Goal: Participate in discussion: Engage in conversation with other users on a specific topic

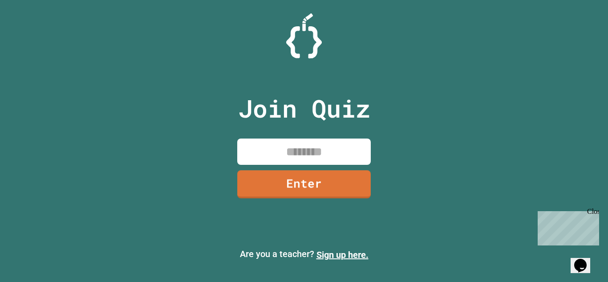
click at [296, 153] on input at bounding box center [303, 151] width 133 height 26
type input "********"
click at [319, 182] on link "Enter" at bounding box center [304, 183] width 136 height 29
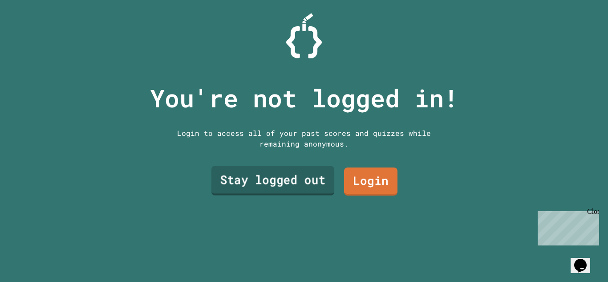
click at [294, 178] on link "Stay logged out" at bounding box center [272, 180] width 123 height 29
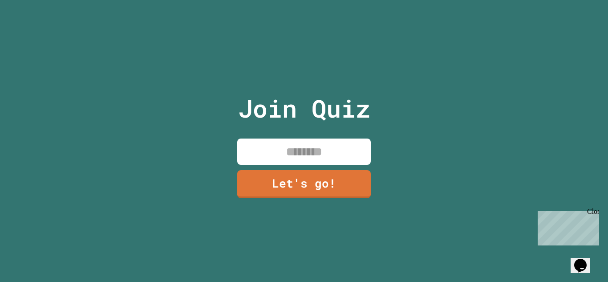
click at [295, 153] on input at bounding box center [303, 151] width 133 height 26
type input "*"
type input "****"
click at [296, 181] on link "Let's go!" at bounding box center [303, 182] width 133 height 29
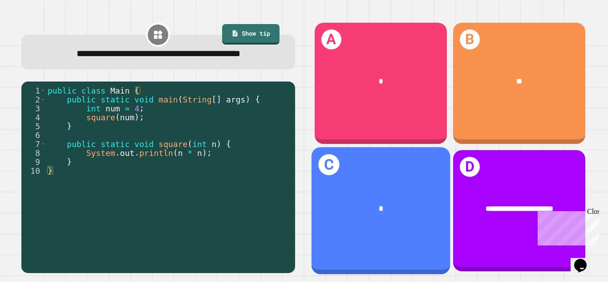
click at [415, 196] on div "*" at bounding box center [380, 208] width 139 height 42
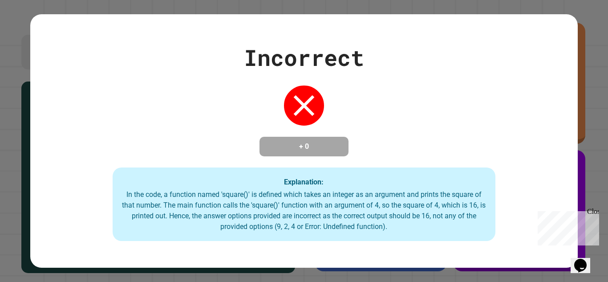
click at [595, 211] on div "Close" at bounding box center [592, 212] width 11 height 11
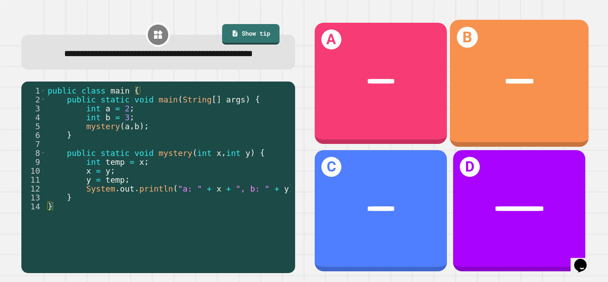
click at [481, 114] on div "**********" at bounding box center [518, 83] width 139 height 127
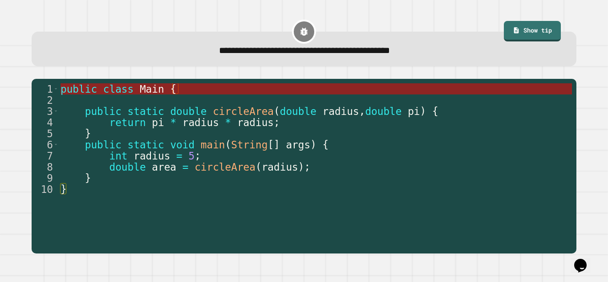
click at [159, 93] on span "Main" at bounding box center [152, 89] width 24 height 12
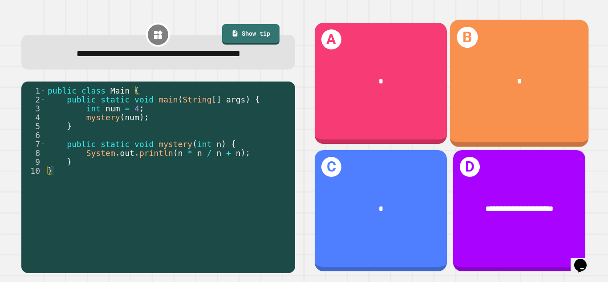
click at [500, 48] on div "B *" at bounding box center [518, 83] width 139 height 127
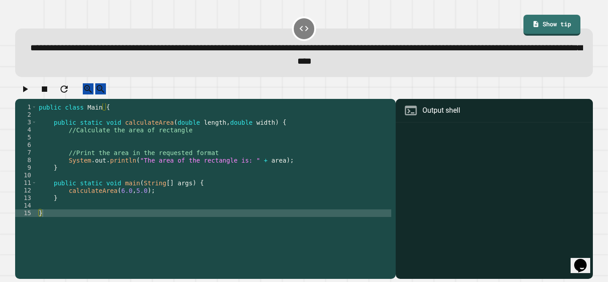
click at [496, 169] on div at bounding box center [494, 202] width 188 height 154
click at [404, 117] on icon at bounding box center [410, 110] width 14 height 14
click at [462, 202] on div at bounding box center [494, 202] width 188 height 154
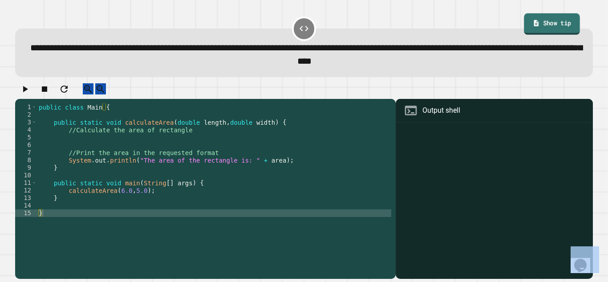
click at [564, 16] on link "Show tip" at bounding box center [552, 24] width 56 height 22
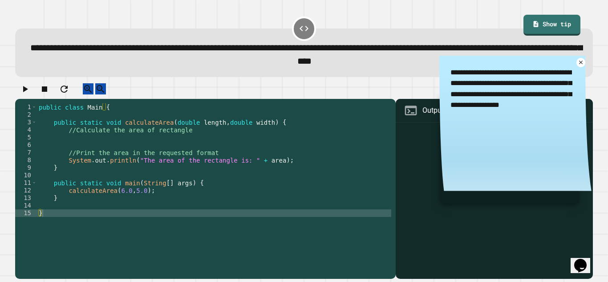
click at [413, 117] on icon at bounding box center [410, 110] width 14 height 14
click at [436, 116] on div "Output shell" at bounding box center [441, 110] width 38 height 11
click at [581, 65] on icon at bounding box center [580, 62] width 7 height 7
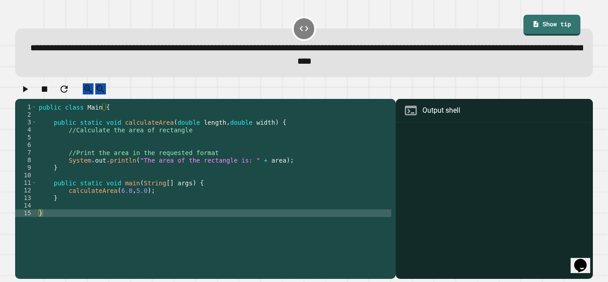
click at [443, 116] on div "Output shell" at bounding box center [441, 110] width 38 height 11
click at [247, 173] on div "public class Main { public static void calculateArea ( double length , double w…" at bounding box center [214, 186] width 354 height 166
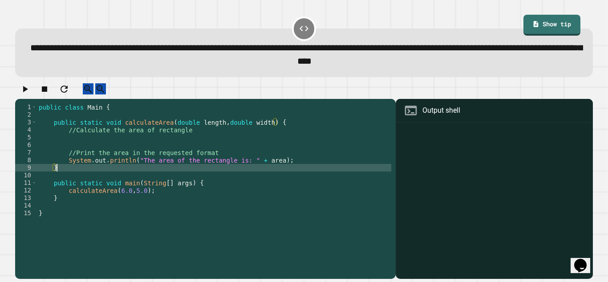
click at [247, 173] on div "public class Main { public static void calculateArea ( double length , double w…" at bounding box center [214, 186] width 354 height 166
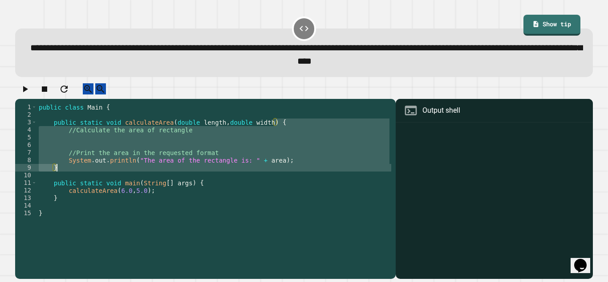
click at [247, 173] on div "public class Main { public static void calculateArea ( double length , double w…" at bounding box center [214, 178] width 354 height 151
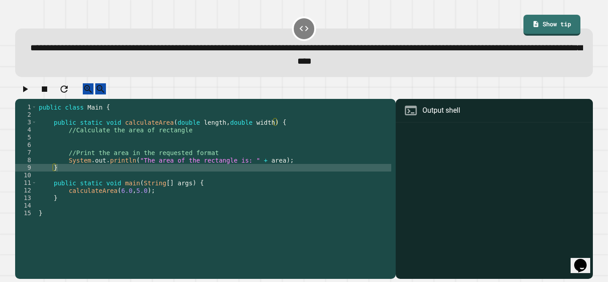
click at [560, 13] on div "**********" at bounding box center [303, 46] width 583 height 68
click at [561, 20] on link "Show tip" at bounding box center [551, 24] width 55 height 22
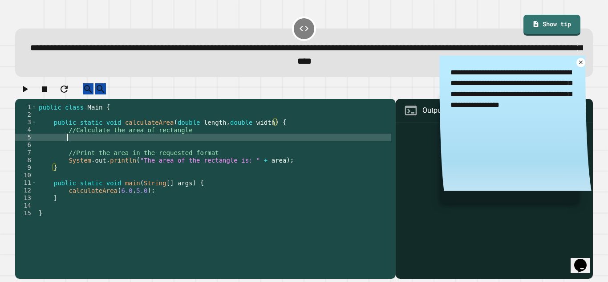
click at [156, 145] on div "public class Main { public static void calculateArea ( double length , double w…" at bounding box center [214, 186] width 354 height 166
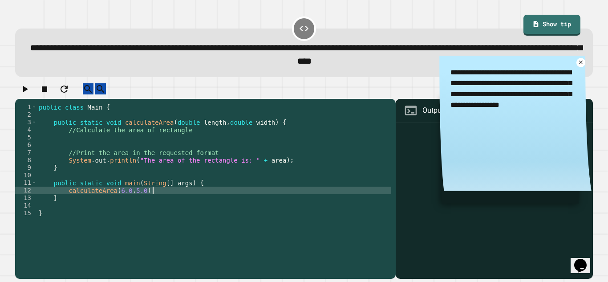
click at [165, 202] on div "public class Main { public static void calculateArea ( double length , double w…" at bounding box center [214, 186] width 354 height 166
click at [218, 205] on div "public class Main { public static void calculateArea ( double length , double w…" at bounding box center [214, 186] width 354 height 166
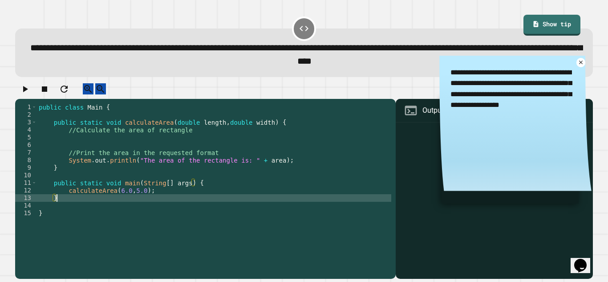
click at [192, 203] on div "public class Main { public static void calculateArea ( double length , double w…" at bounding box center [214, 186] width 354 height 166
click at [179, 198] on div "public class Main { public static void calculateArea ( double length , double w…" at bounding box center [214, 186] width 354 height 166
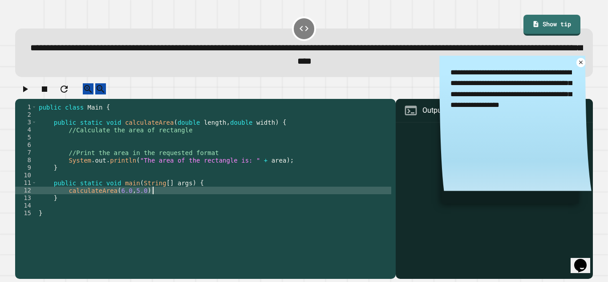
type textarea "**********"
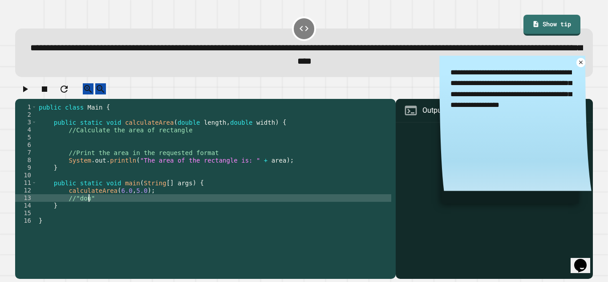
scroll to position [0, 6]
click at [377, 77] on div "**********" at bounding box center [303, 52] width 577 height 48
click at [584, 65] on icon at bounding box center [580, 62] width 7 height 7
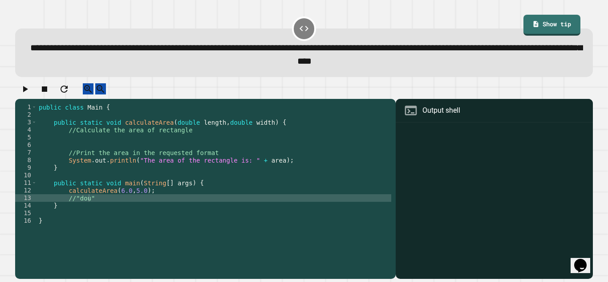
click at [87, 210] on div "public class Main { public static void calculateArea ( double length , double w…" at bounding box center [214, 186] width 354 height 166
click at [88, 208] on div "public class Main { public static void calculateArea ( double length , double w…" at bounding box center [214, 186] width 354 height 166
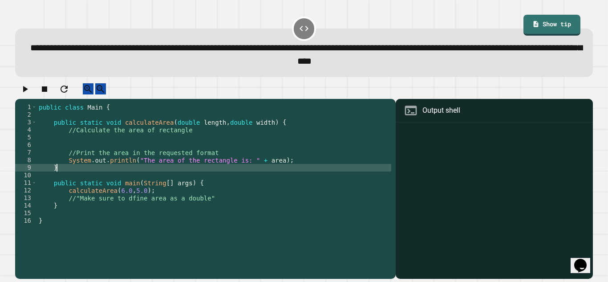
click at [123, 179] on div "public class Main { public static void calculateArea ( double length , double w…" at bounding box center [214, 186] width 354 height 166
type textarea "*"
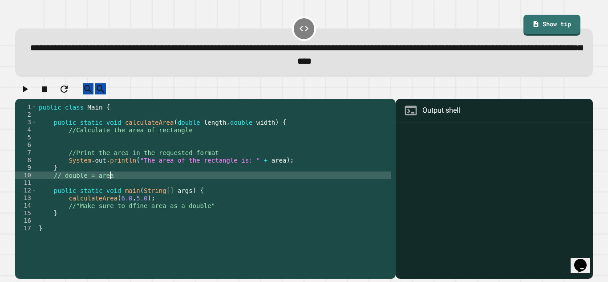
scroll to position [0, 9]
click at [62, 186] on div "public class Main { public static void calculateArea ( double length , double w…" at bounding box center [214, 186] width 354 height 166
type textarea "**********"
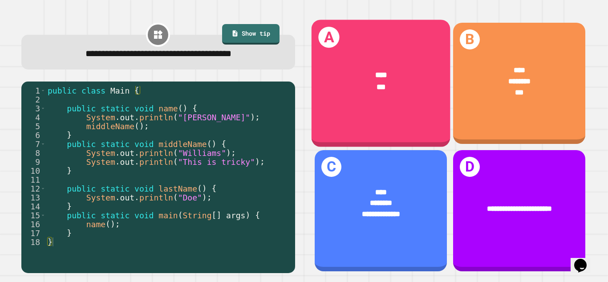
click at [411, 105] on div "**** ***" at bounding box center [380, 81] width 139 height 54
